Goal: Information Seeking & Learning: Check status

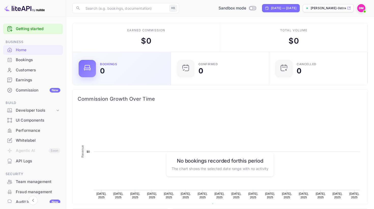
scroll to position [83, 95]
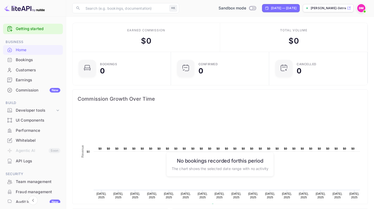
click at [28, 58] on div "Bookings" at bounding box center [38, 60] width 45 height 6
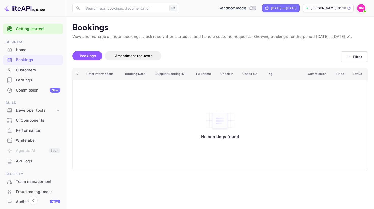
click at [88, 58] on span "Bookings" at bounding box center [88, 55] width 16 height 4
click at [353, 62] on button "Filter" at bounding box center [354, 56] width 27 height 10
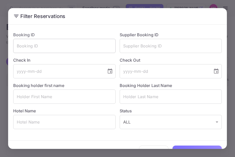
click at [47, 43] on input "text" at bounding box center [64, 46] width 102 height 14
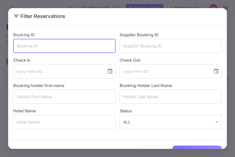
paste input "8345433"
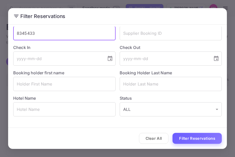
type input "8345433"
click at [189, 139] on button "Filter Reservations" at bounding box center [197, 138] width 49 height 11
